Goal: Entertainment & Leisure: Consume media (video, audio)

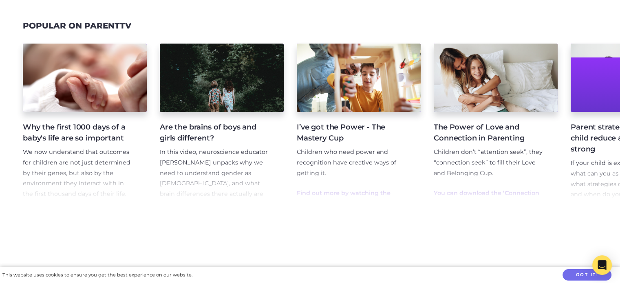
scroll to position [539, 0]
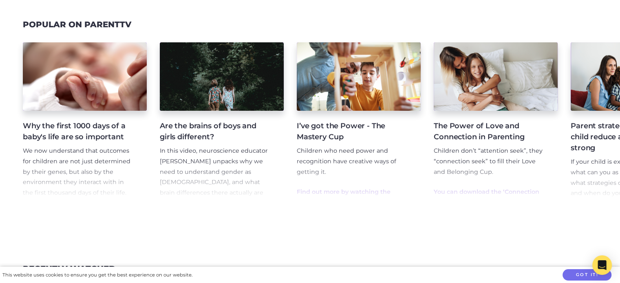
click at [336, 130] on h4 "I’ve got the Power - The Mastery Cup" at bounding box center [352, 132] width 111 height 22
